Goal: Information Seeking & Learning: Learn about a topic

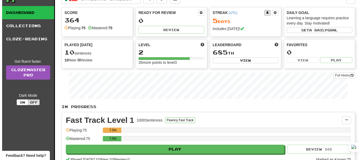
scroll to position [8, 0]
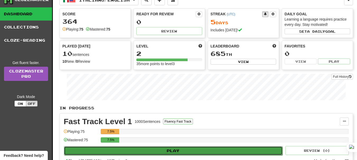
click at [175, 153] on button "Play" at bounding box center [173, 151] width 218 height 9
select select "**"
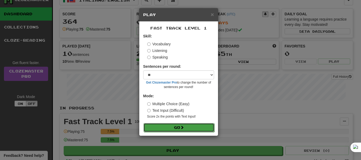
click at [172, 125] on button "Go" at bounding box center [178, 127] width 71 height 9
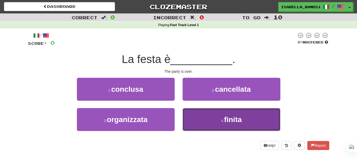
click at [201, 117] on button "4 . finita" at bounding box center [232, 119] width 98 height 23
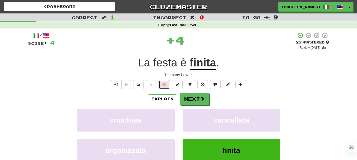
click at [165, 85] on button "🧠" at bounding box center [163, 84] width 11 height 9
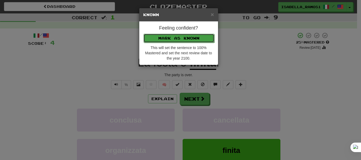
click at [192, 40] on button "Mark as Known" at bounding box center [178, 38] width 71 height 9
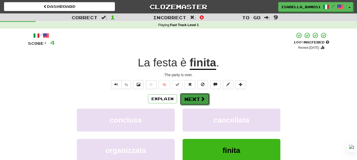
click at [199, 96] on button "Next" at bounding box center [195, 99] width 30 height 12
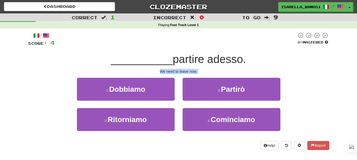
drag, startPoint x: 161, startPoint y: 71, endPoint x: 259, endPoint y: 137, distance: 118.1
click at [259, 137] on div "/ Score: 4 0 % Mastered __________ partire adesso. We need to leave now. 1 . Do…" at bounding box center [178, 91] width 301 height 118
click at [244, 145] on div "Copiar" at bounding box center [245, 144] width 11 height 4
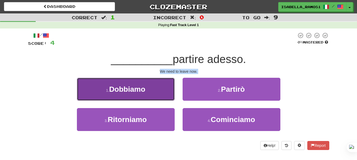
click at [146, 83] on button "1 . Dobbiamo" at bounding box center [126, 89] width 98 height 23
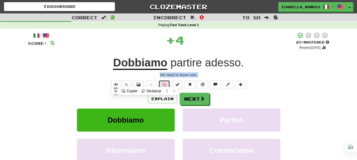
click at [165, 85] on button "🧠" at bounding box center [163, 84] width 11 height 9
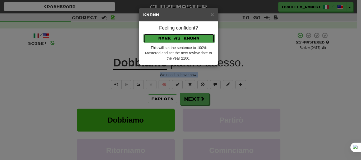
click at [199, 37] on button "Mark as Known" at bounding box center [178, 38] width 71 height 9
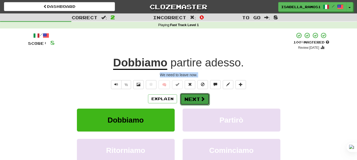
click at [199, 102] on button "Next" at bounding box center [195, 99] width 30 height 12
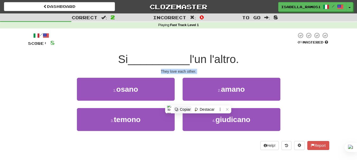
click at [184, 108] on div "Copiar" at bounding box center [185, 110] width 11 height 4
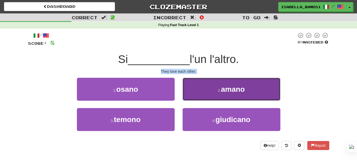
click at [209, 97] on button "2 . amano" at bounding box center [232, 89] width 98 height 23
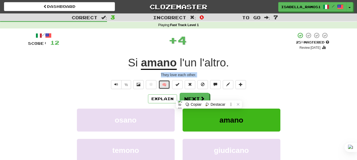
click at [165, 87] on button "🧠" at bounding box center [163, 84] width 11 height 9
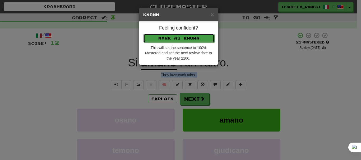
click at [186, 41] on button "Mark as Known" at bounding box center [178, 38] width 71 height 9
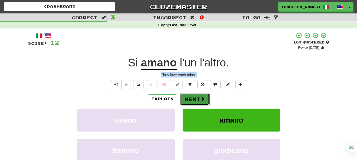
click at [202, 100] on span at bounding box center [202, 99] width 5 height 5
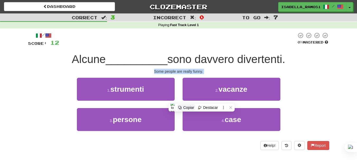
click at [184, 108] on div "Copiar" at bounding box center [188, 108] width 11 height 4
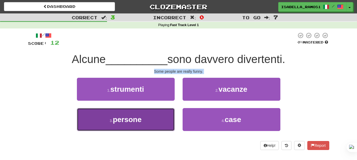
click at [136, 127] on button "3 . persone" at bounding box center [126, 119] width 98 height 23
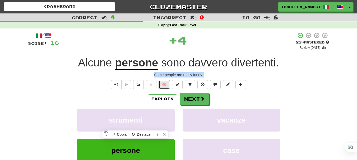
click at [163, 84] on button "🧠" at bounding box center [163, 84] width 11 height 9
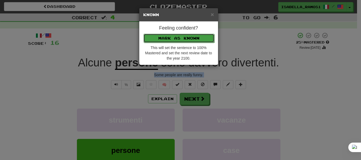
click at [181, 40] on button "Mark as Known" at bounding box center [178, 38] width 71 height 9
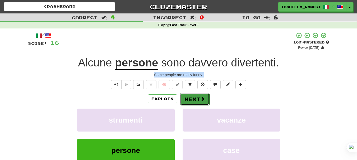
click at [199, 102] on button "Next" at bounding box center [195, 99] width 30 height 12
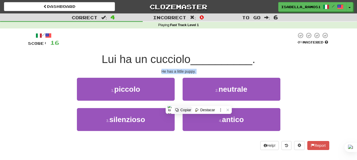
click at [184, 109] on div "Copiar" at bounding box center [185, 110] width 11 height 4
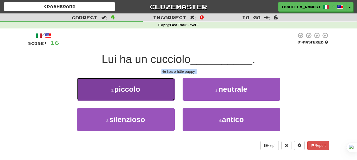
click at [156, 81] on button "1 . piccolo" at bounding box center [126, 89] width 98 height 23
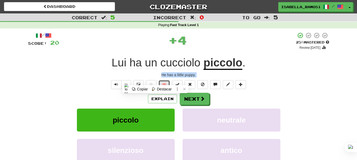
click at [166, 82] on button "🧠" at bounding box center [163, 84] width 11 height 9
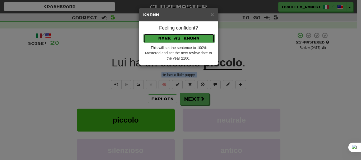
click at [207, 37] on button "Mark as Known" at bounding box center [178, 38] width 71 height 9
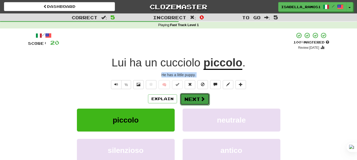
click at [199, 103] on button "Next" at bounding box center [195, 99] width 30 height 12
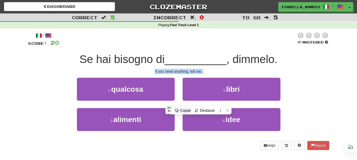
click at [184, 110] on div "Copiar" at bounding box center [185, 111] width 11 height 4
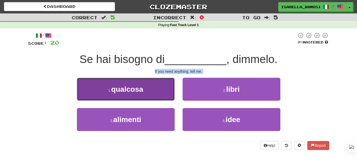
click at [125, 79] on button "1 . qualcosa" at bounding box center [126, 89] width 98 height 23
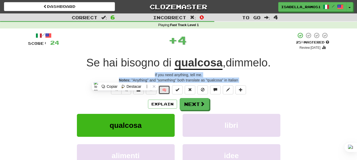
click at [166, 93] on button "🧠" at bounding box center [163, 90] width 11 height 9
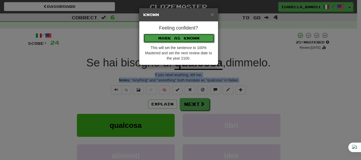
click at [183, 41] on button "Mark as Known" at bounding box center [178, 38] width 71 height 9
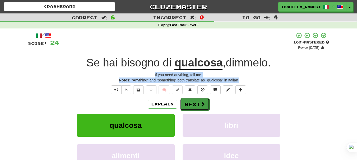
click at [192, 105] on button "Next" at bounding box center [195, 105] width 30 height 12
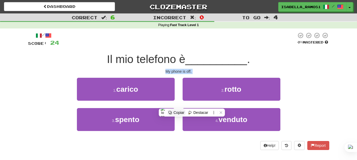
click at [178, 112] on div "Copiar" at bounding box center [179, 113] width 11 height 4
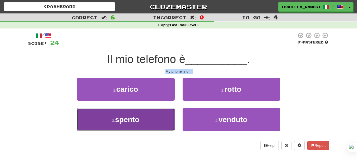
click at [148, 122] on button "3 . spento" at bounding box center [126, 119] width 98 height 23
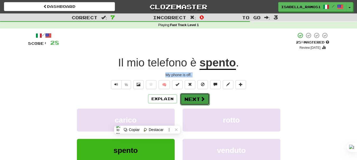
click at [198, 102] on button "Next" at bounding box center [195, 99] width 30 height 12
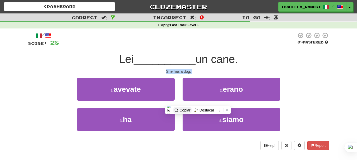
click at [183, 111] on div "Copiar" at bounding box center [185, 110] width 11 height 4
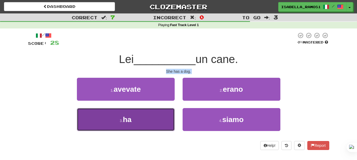
click at [149, 124] on button "3 . ha" at bounding box center [126, 119] width 98 height 23
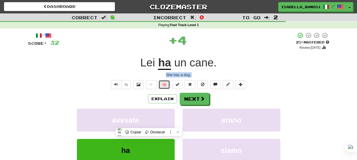
click at [164, 84] on button "🧠" at bounding box center [163, 84] width 11 height 9
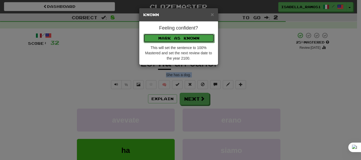
click at [192, 39] on button "Mark as Known" at bounding box center [178, 38] width 71 height 9
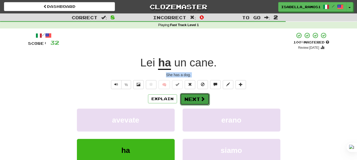
click at [188, 97] on button "Next" at bounding box center [195, 99] width 30 height 12
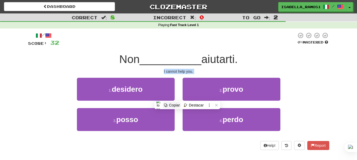
click at [174, 106] on div "Copiar" at bounding box center [174, 105] width 11 height 4
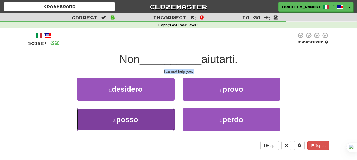
click at [153, 116] on button "3 . posso" at bounding box center [126, 119] width 98 height 23
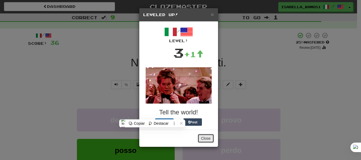
click at [206, 137] on button "Close" at bounding box center [206, 138] width 16 height 9
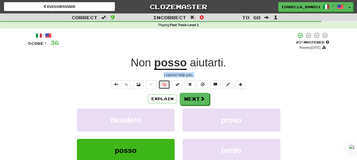
click at [163, 84] on button "🧠" at bounding box center [163, 84] width 11 height 9
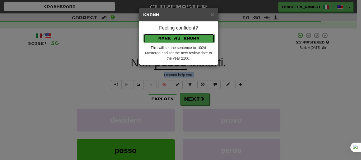
click at [197, 36] on button "Mark as Known" at bounding box center [178, 38] width 71 height 9
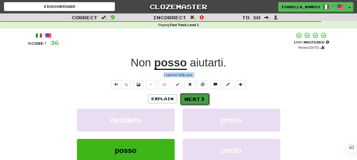
click at [192, 98] on button "Next" at bounding box center [195, 99] width 30 height 12
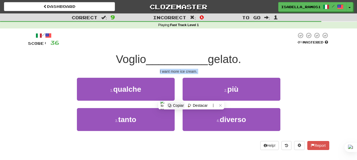
click at [177, 107] on div "Copiar" at bounding box center [178, 106] width 11 height 4
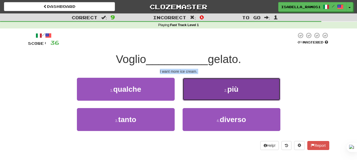
click at [214, 98] on button "2 . più" at bounding box center [232, 89] width 98 height 23
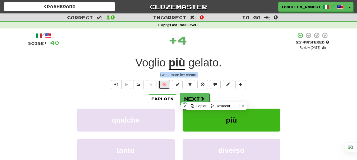
click at [166, 83] on button "🧠" at bounding box center [163, 84] width 11 height 9
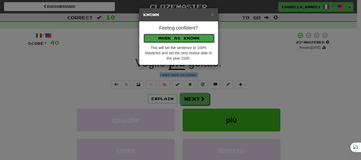
click at [184, 36] on button "Mark as Known" at bounding box center [178, 38] width 71 height 9
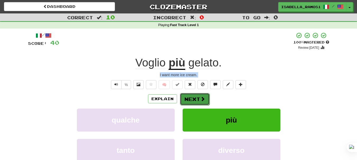
click at [198, 98] on button "Next" at bounding box center [195, 99] width 30 height 12
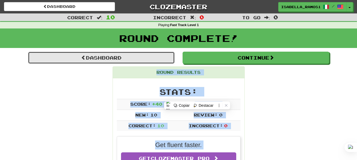
click at [124, 60] on link "Dashboard" at bounding box center [101, 58] width 147 height 12
